Goal: Task Accomplishment & Management: Complete application form

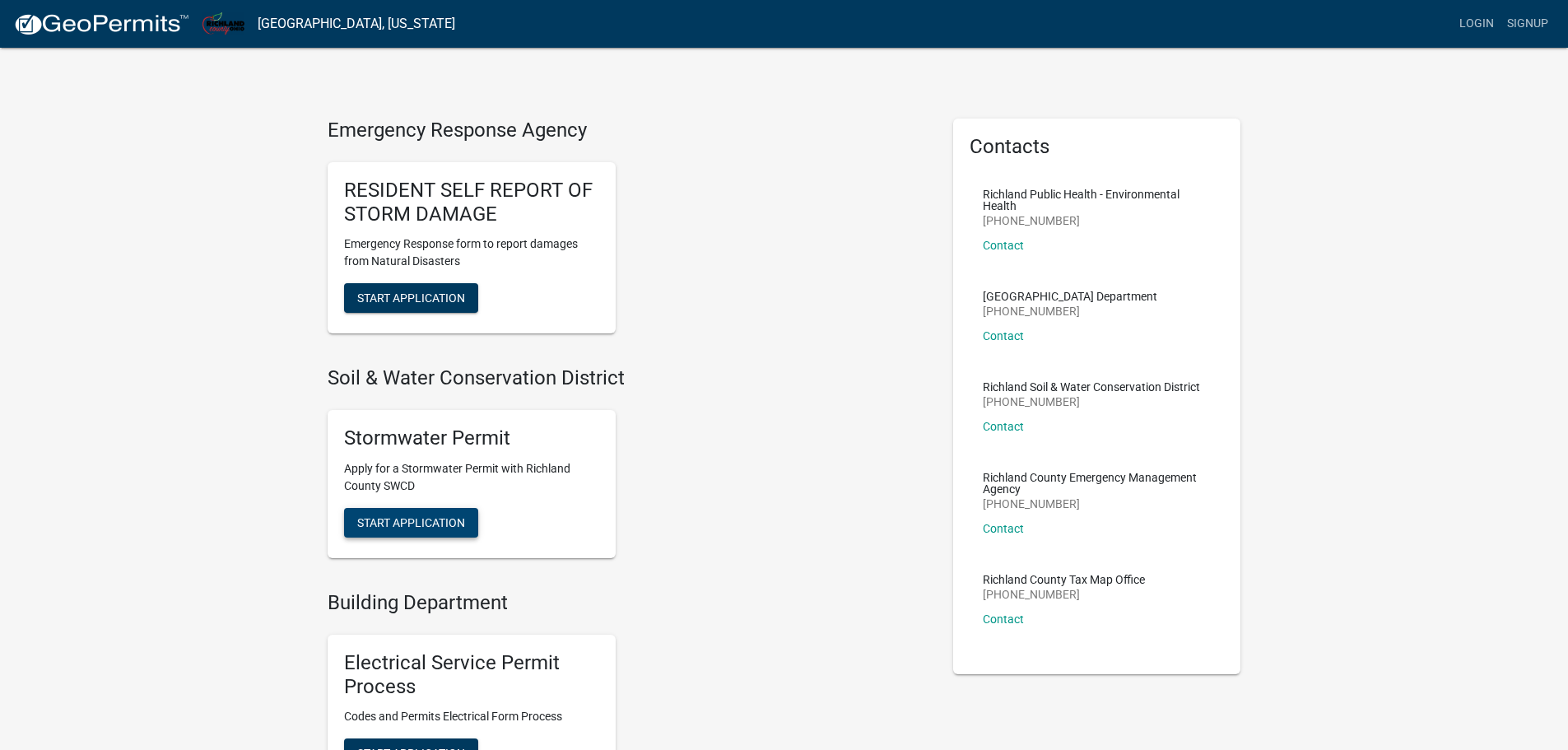
click at [416, 516] on span "Start Application" at bounding box center [411, 522] width 108 height 14
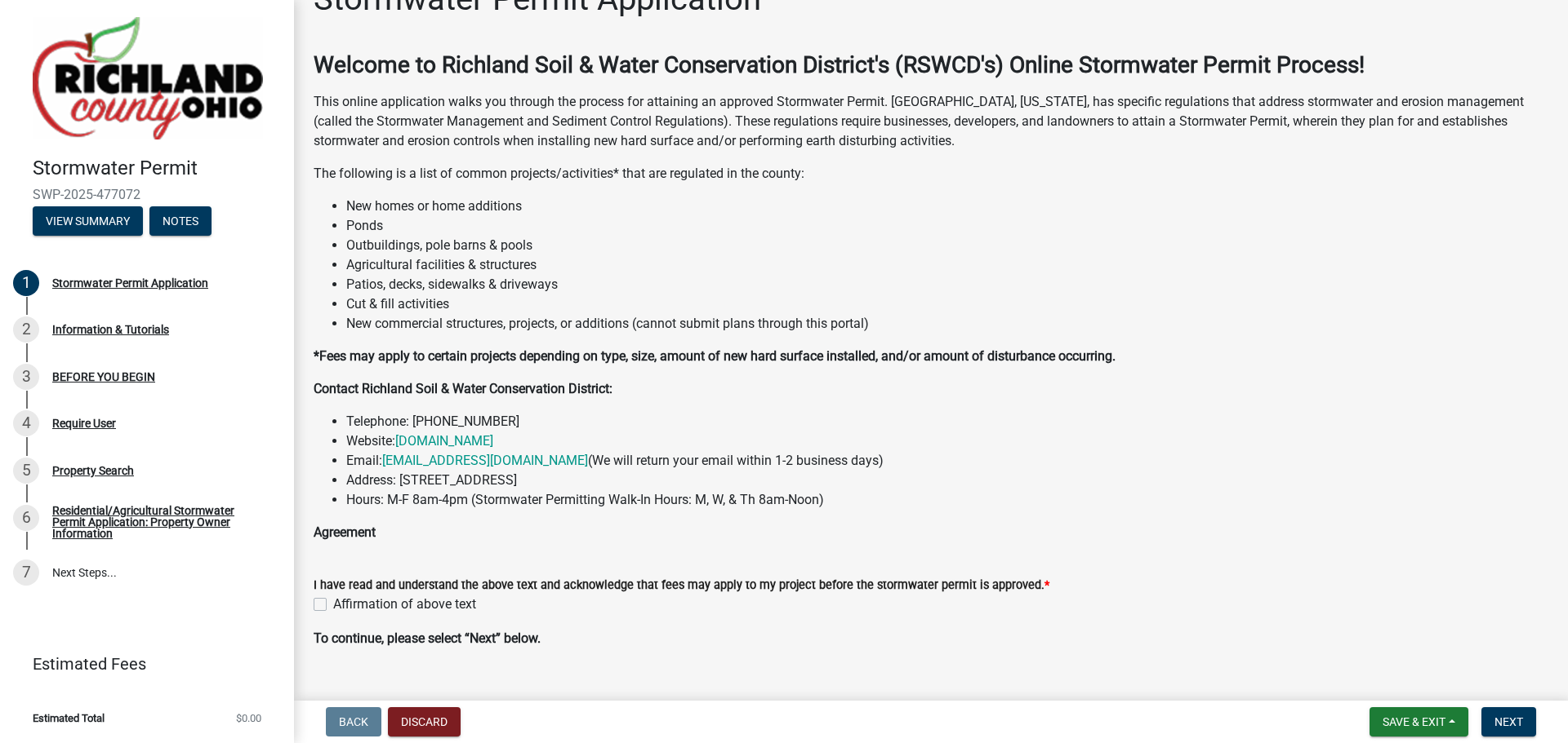
scroll to position [71, 0]
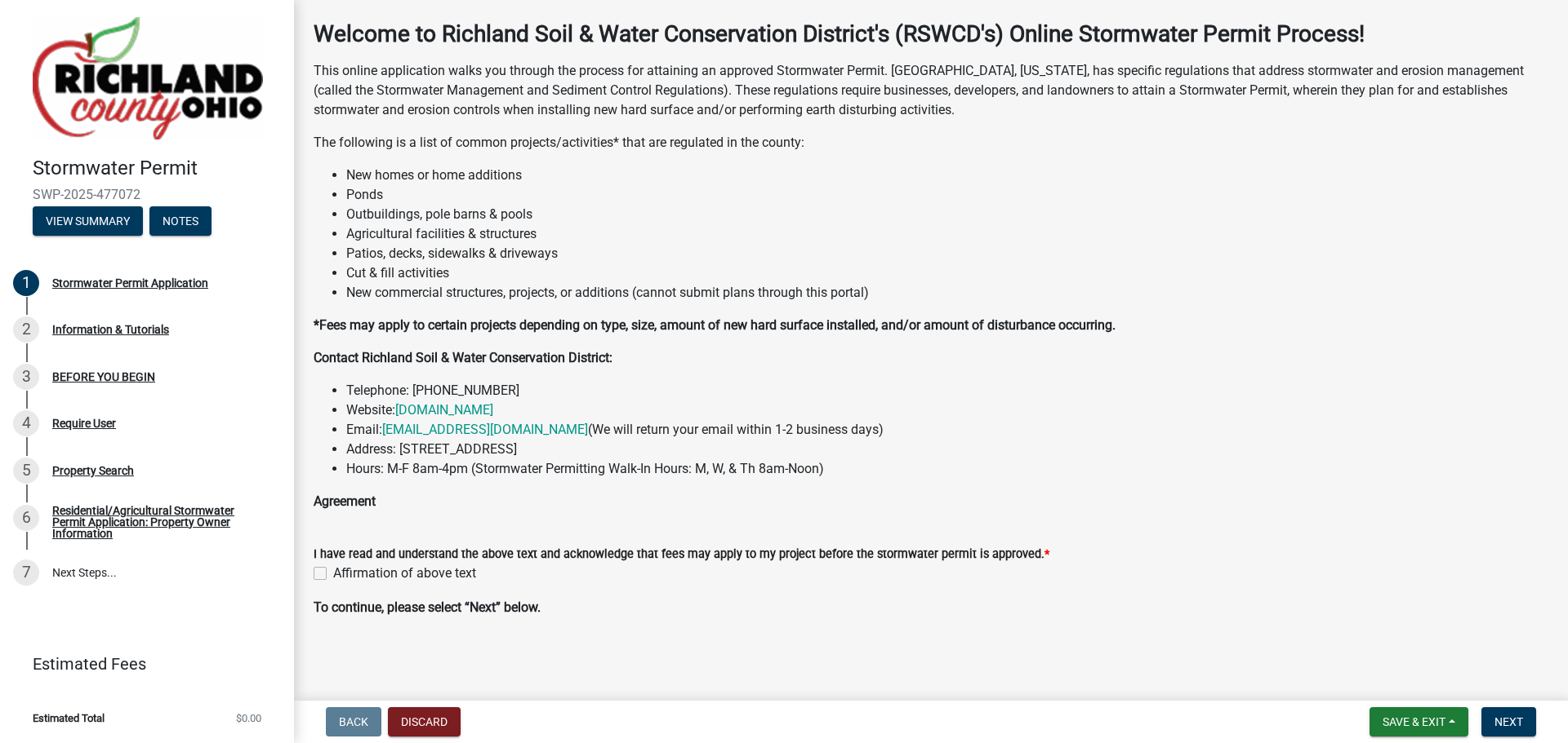
click at [333, 567] on label "Affirmation of above text" at bounding box center [404, 574] width 143 height 20
click at [333, 567] on input "Affirmation of above text" at bounding box center [338, 569] width 11 height 11
checkbox input "true"
click at [1504, 728] on span "Next" at bounding box center [1509, 722] width 29 height 13
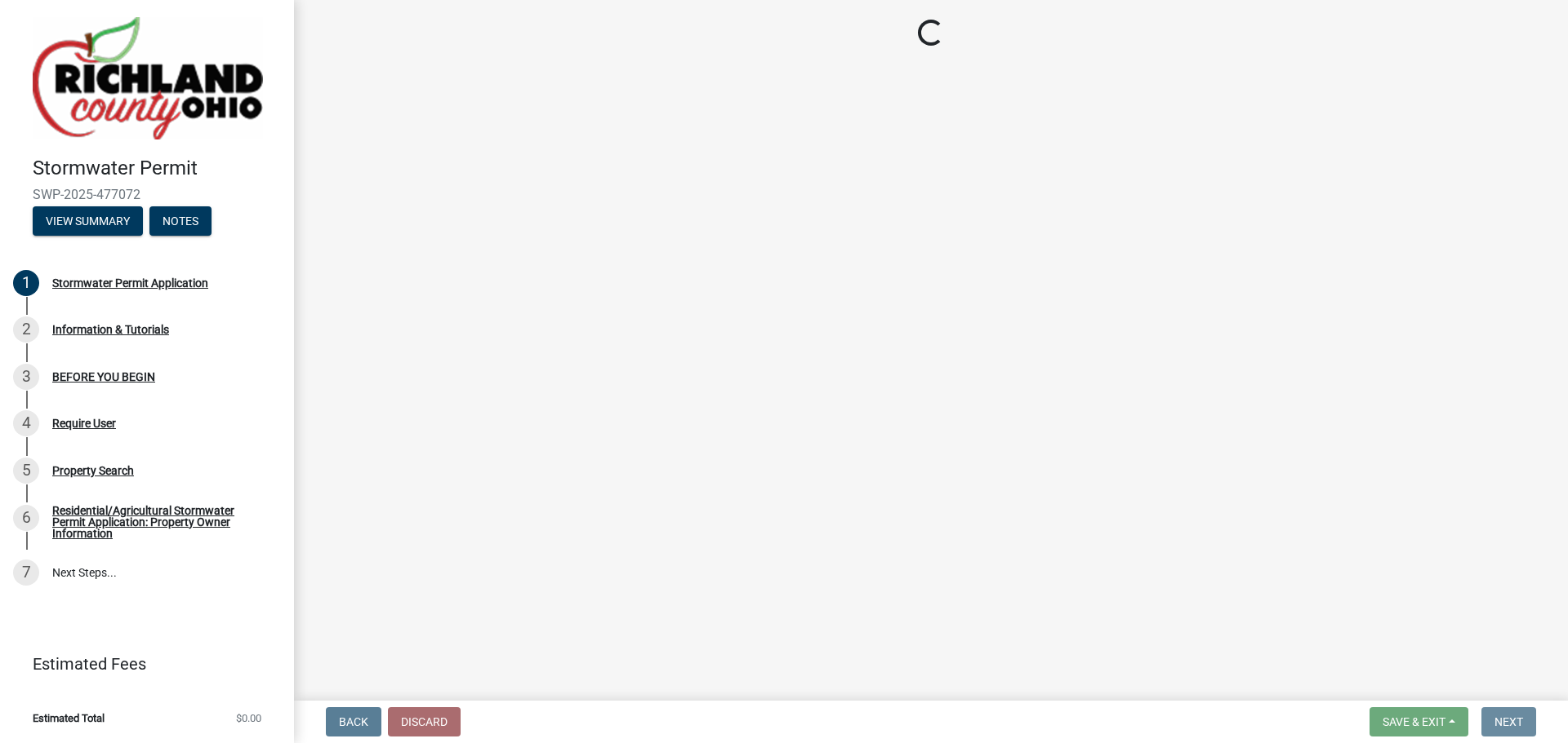
scroll to position [0, 0]
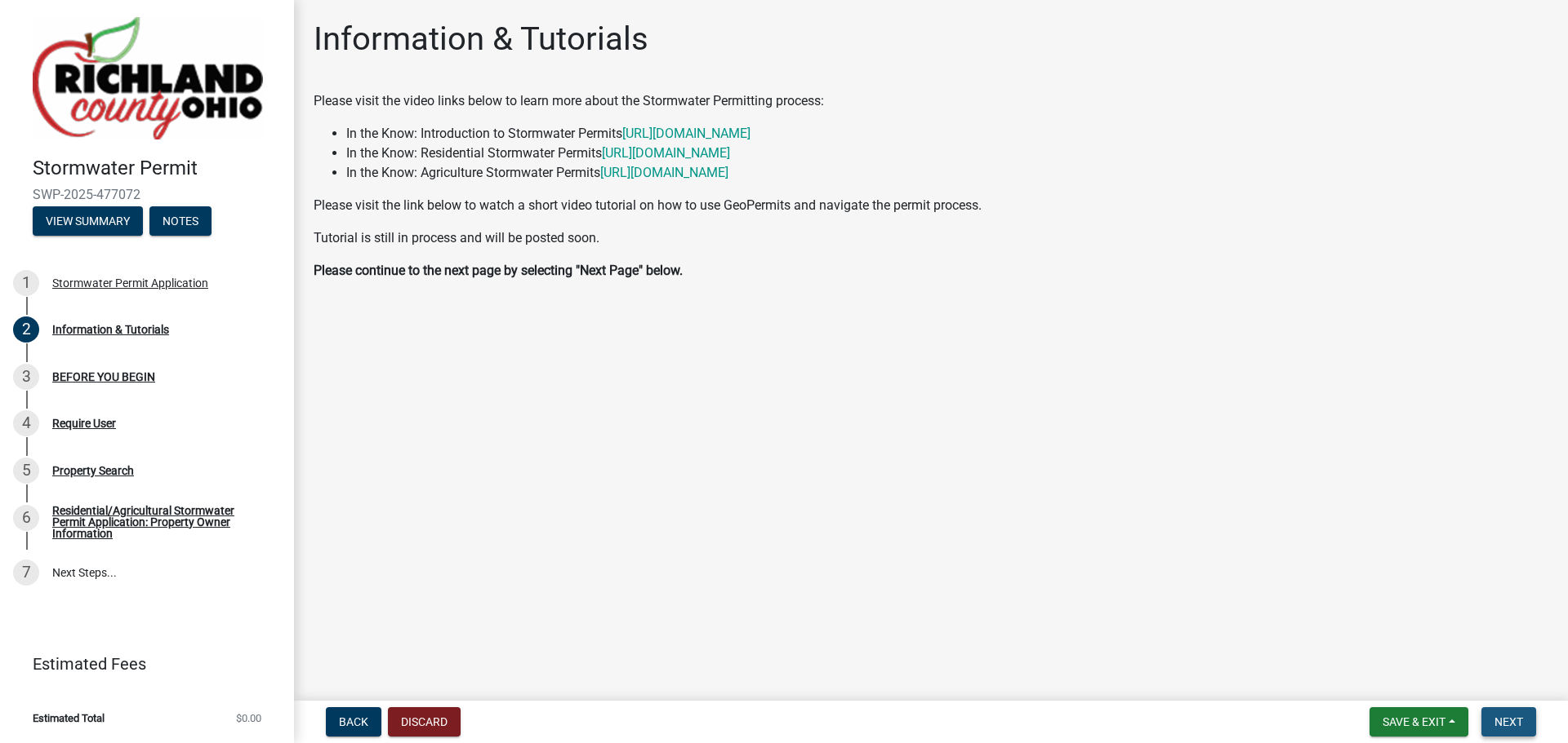
click at [1514, 719] on span "Next" at bounding box center [1509, 722] width 29 height 13
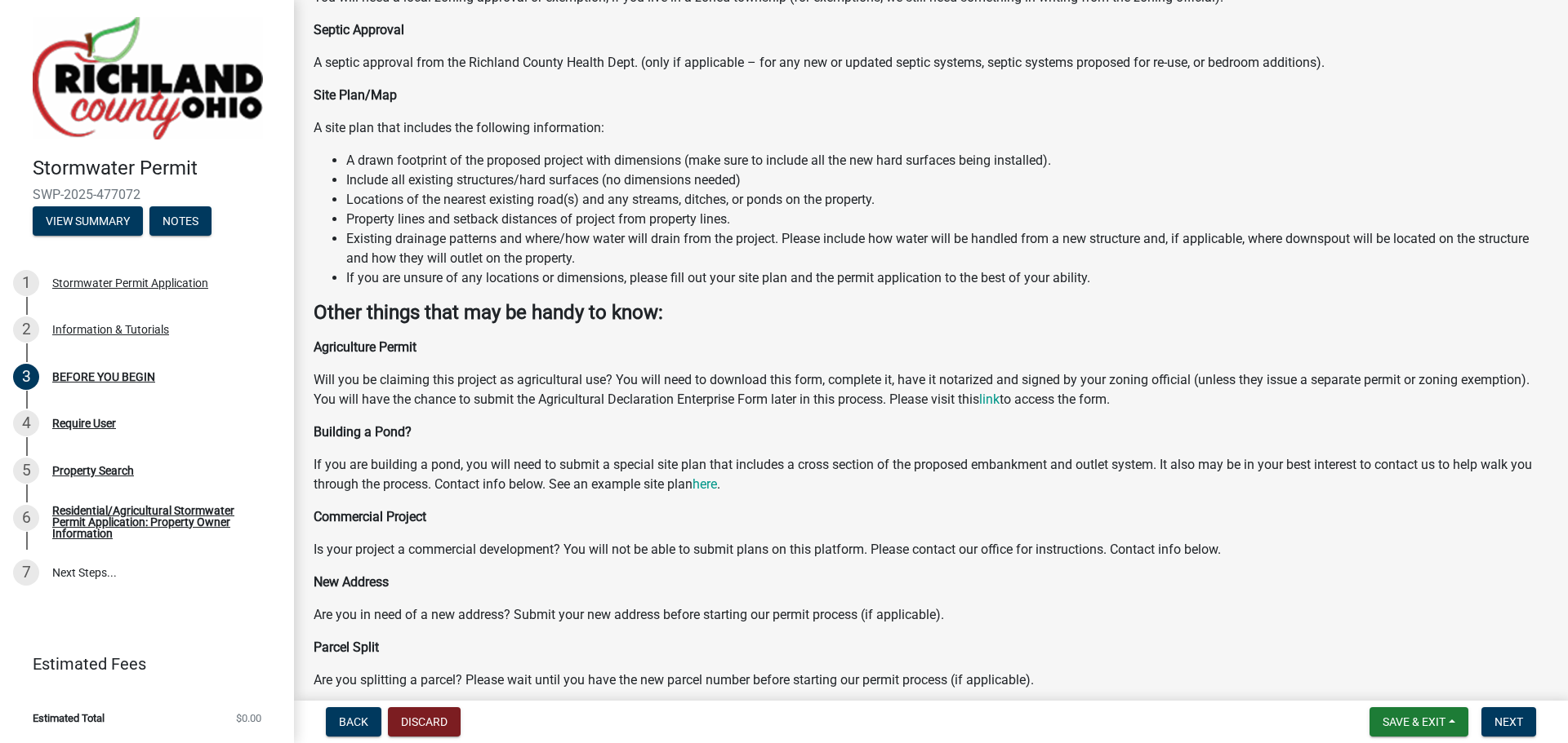
scroll to position [193, 0]
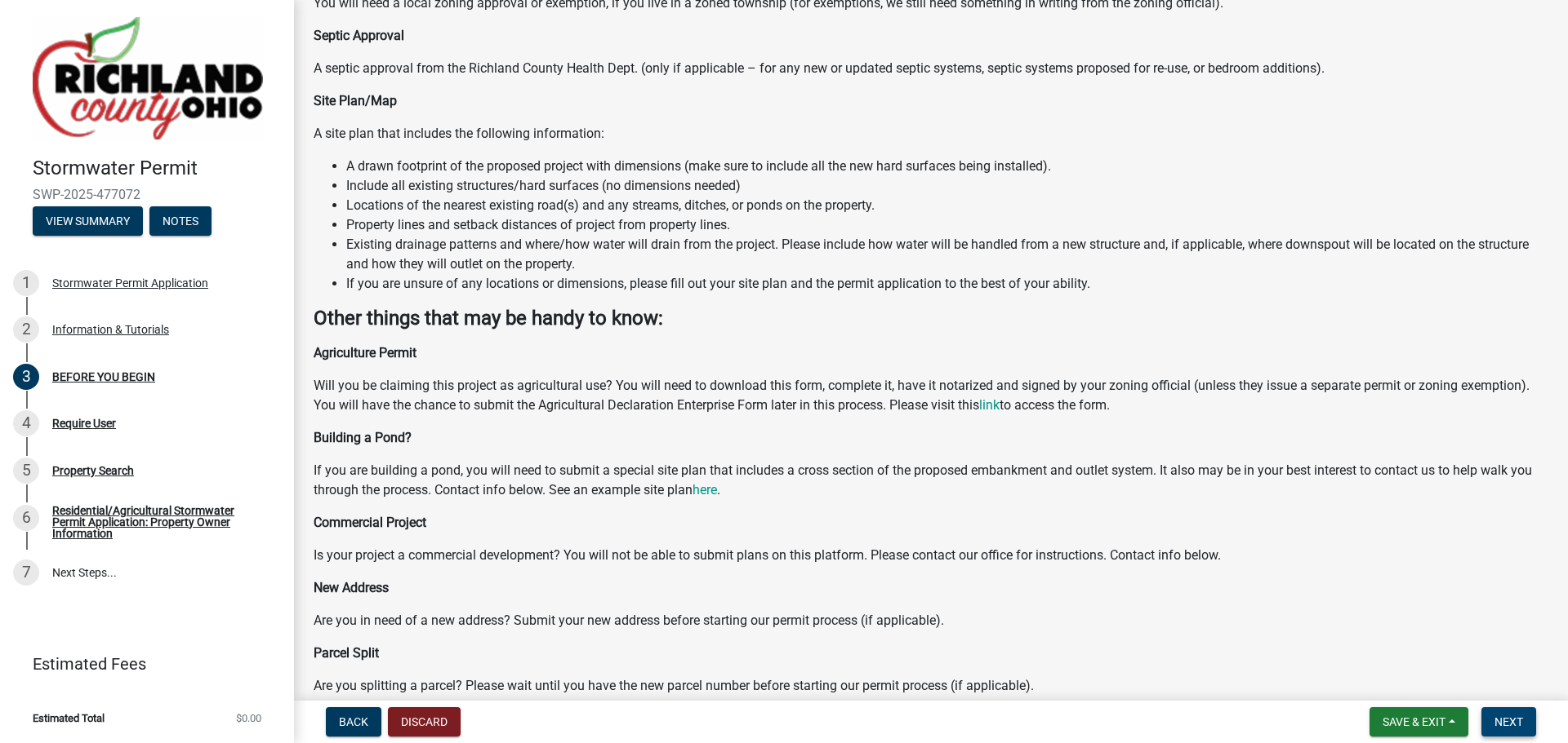
click at [1513, 724] on span "Next" at bounding box center [1509, 722] width 29 height 13
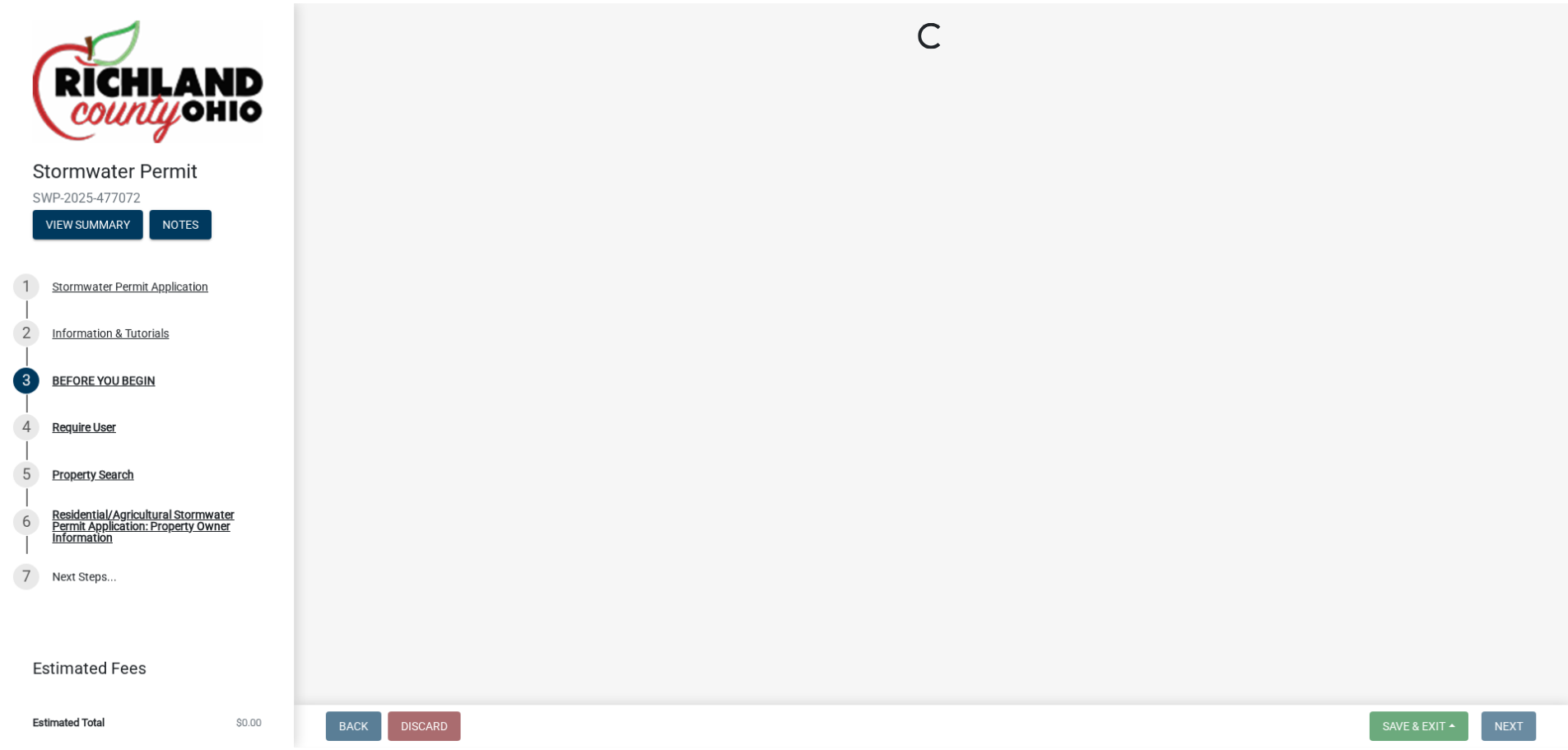
scroll to position [0, 0]
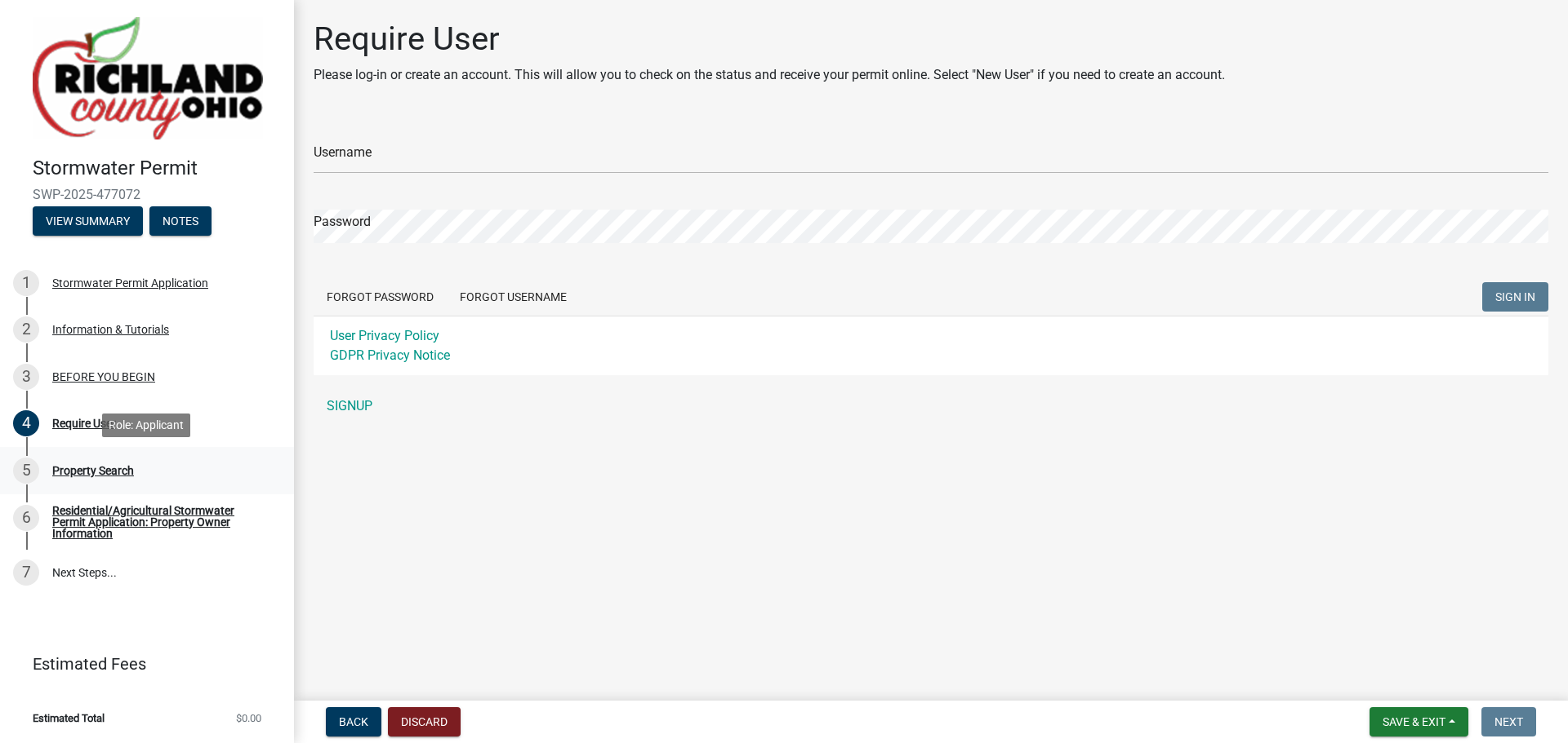
click at [77, 472] on div "Property Search" at bounding box center [93, 470] width 82 height 12
click at [77, 470] on div "Property Search" at bounding box center [93, 470] width 82 height 12
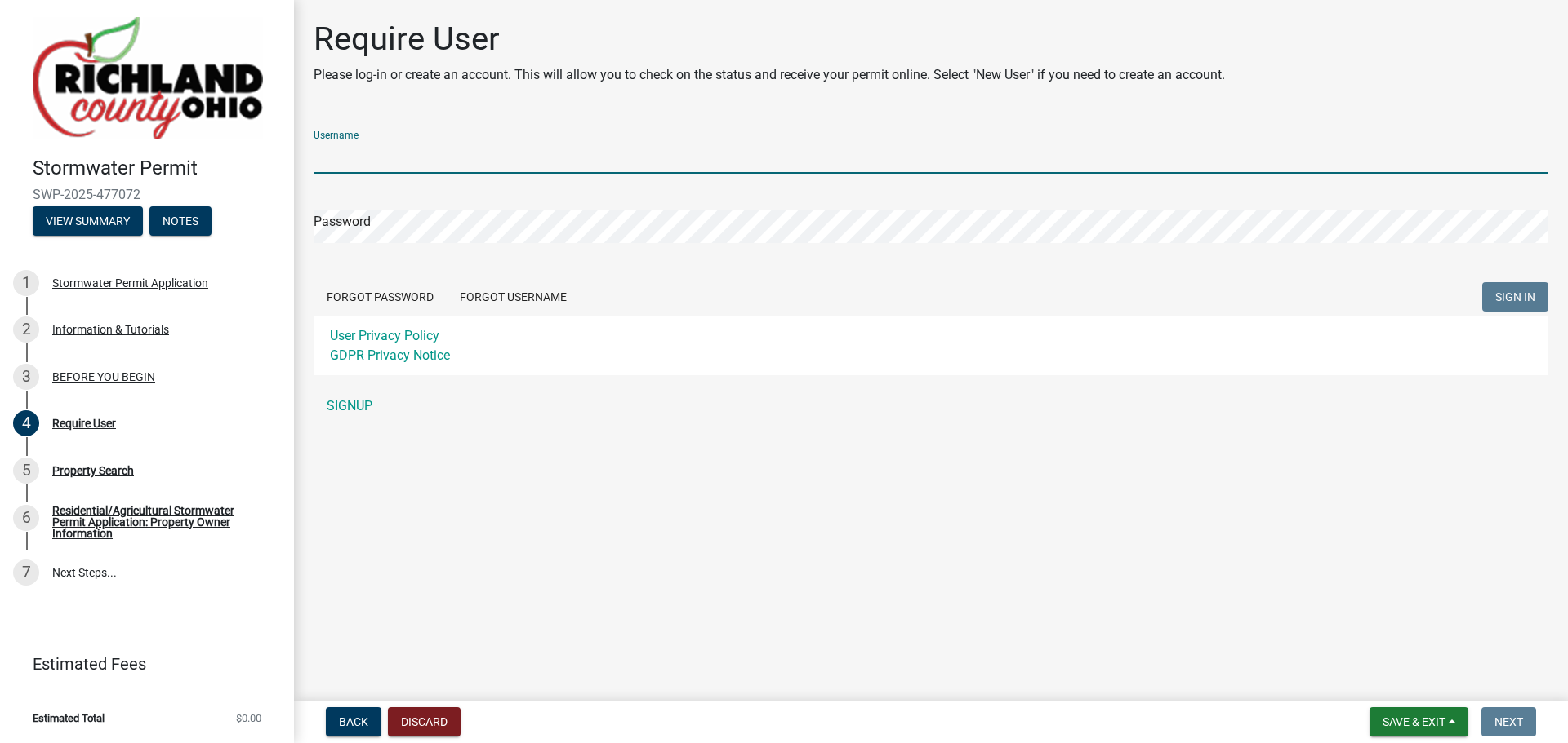
click at [361, 147] on input "Username" at bounding box center [931, 157] width 1235 height 33
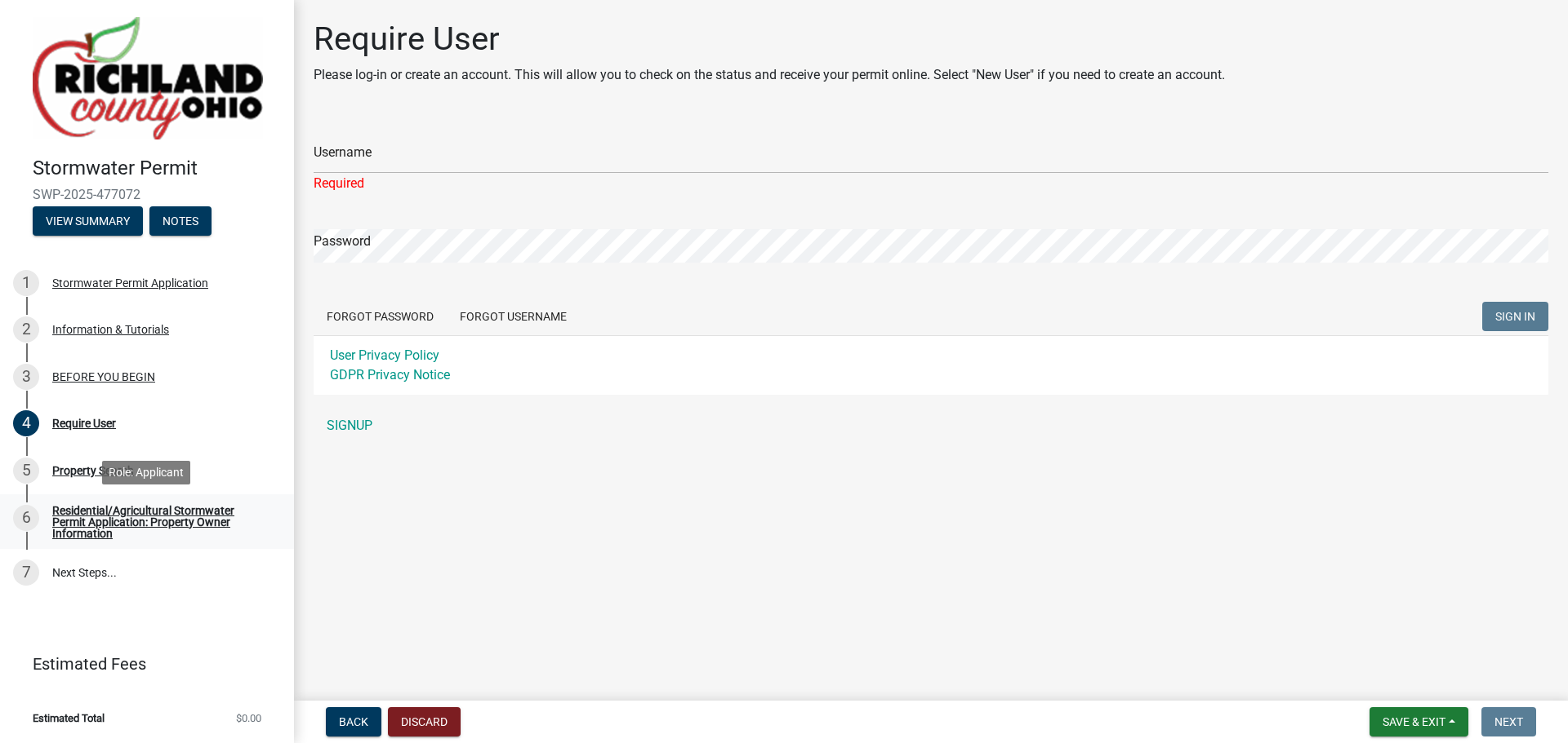
click at [98, 508] on div "Residential/Agricultural Stormwater Permit Application: Property Owner Informat…" at bounding box center [160, 523] width 216 height 34
click at [401, 732] on button "Discard" at bounding box center [424, 722] width 73 height 30
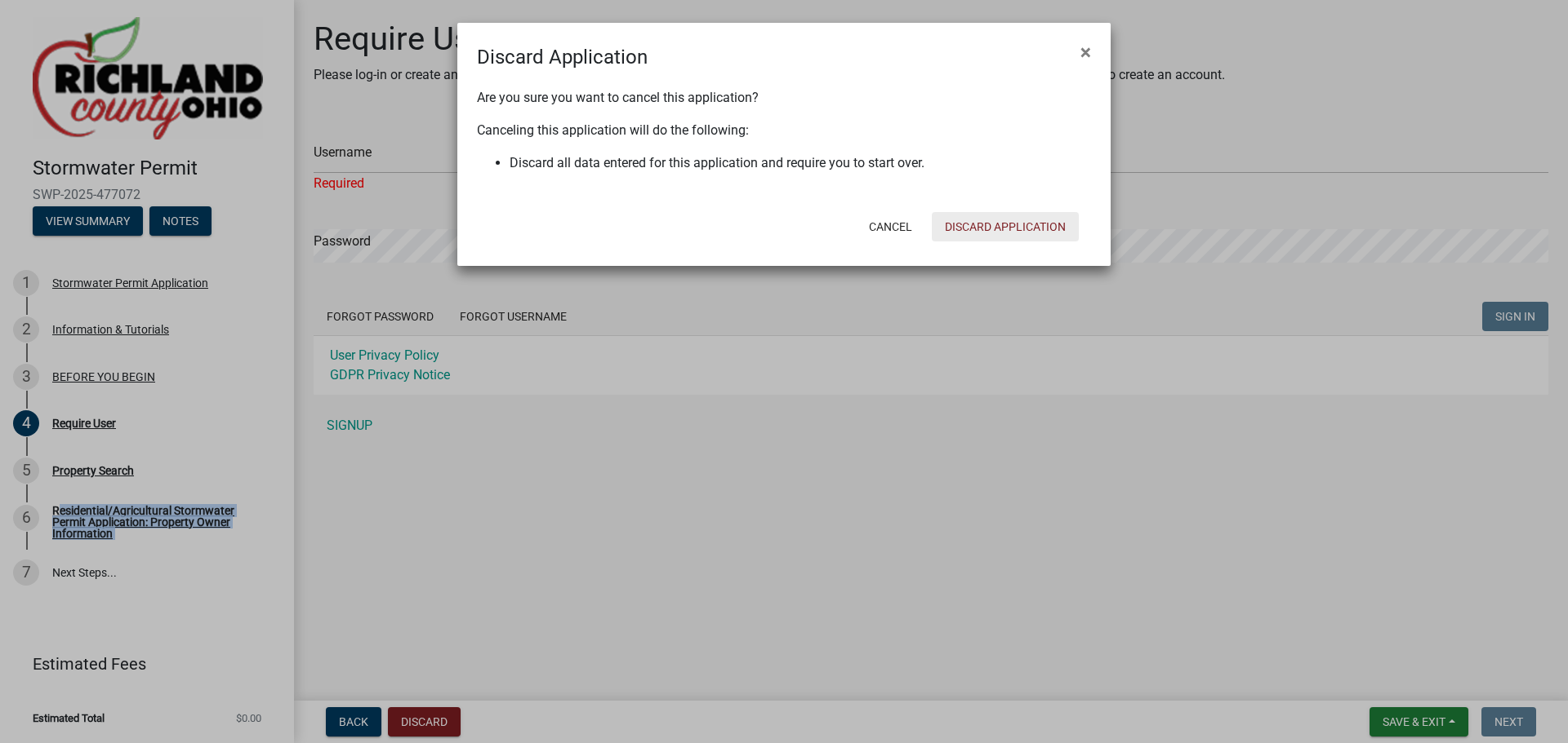
click at [1000, 223] on button "Discard Application" at bounding box center [1005, 227] width 147 height 30
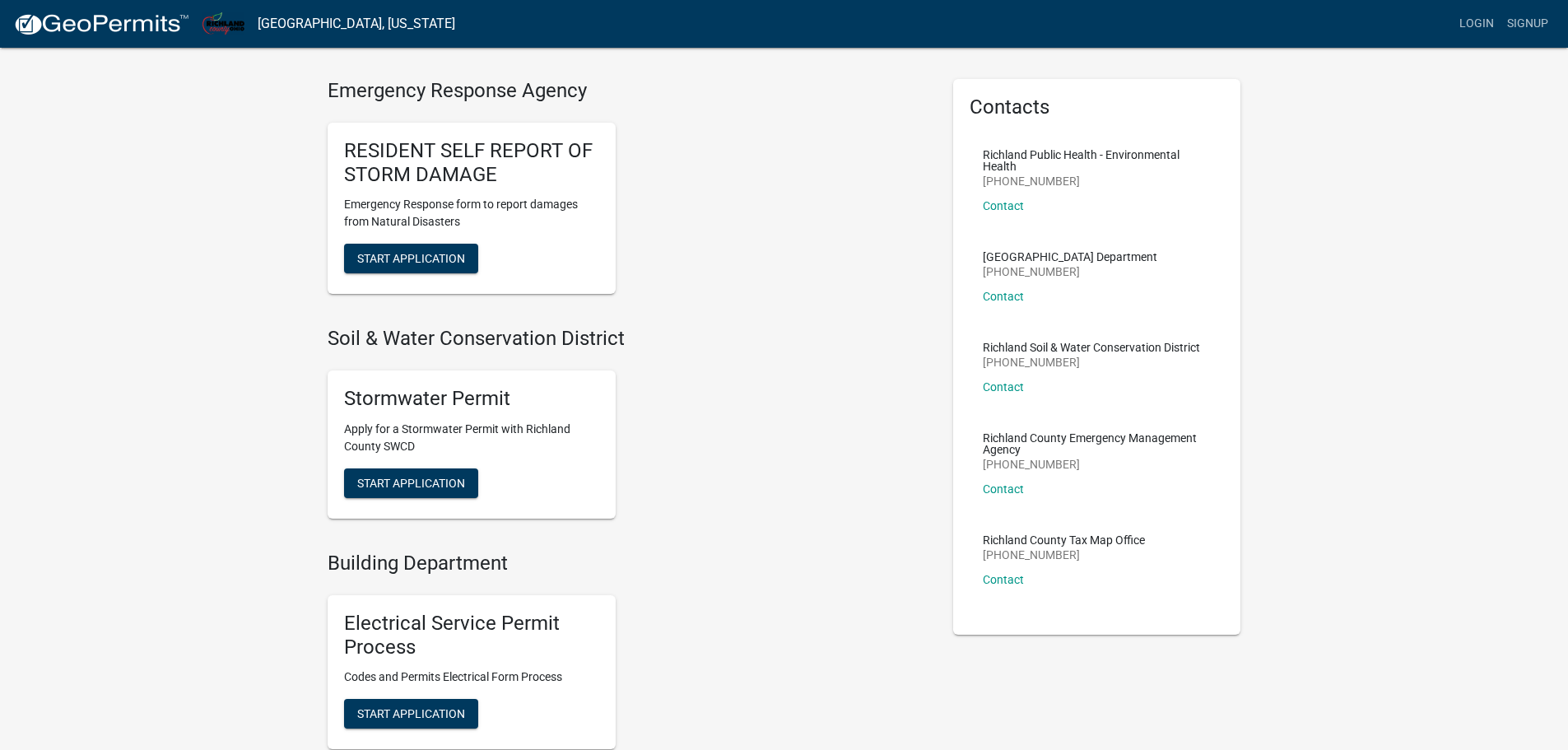
scroll to position [83, 0]
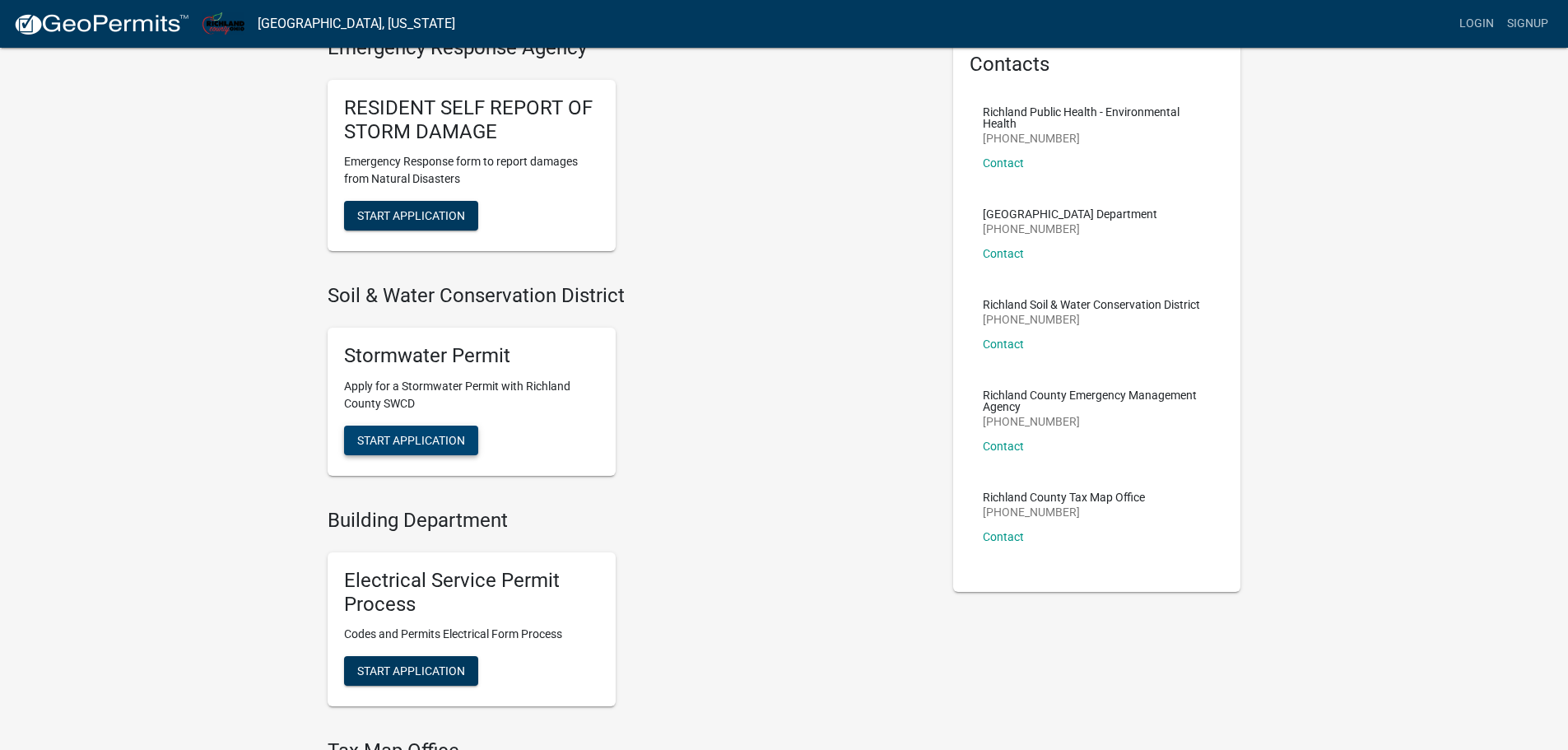
click at [445, 444] on span "Start Application" at bounding box center [411, 439] width 108 height 14
